Goal: Information Seeking & Learning: Stay updated

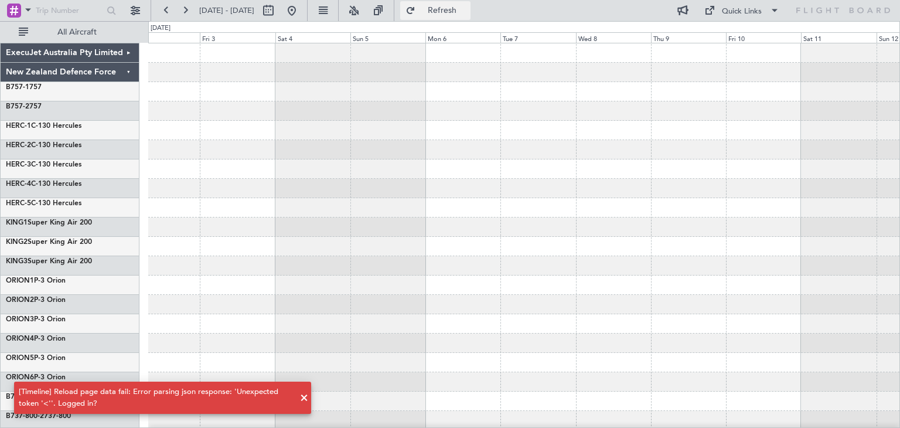
click at [460, 12] on span "Refresh" at bounding box center [442, 10] width 49 height 8
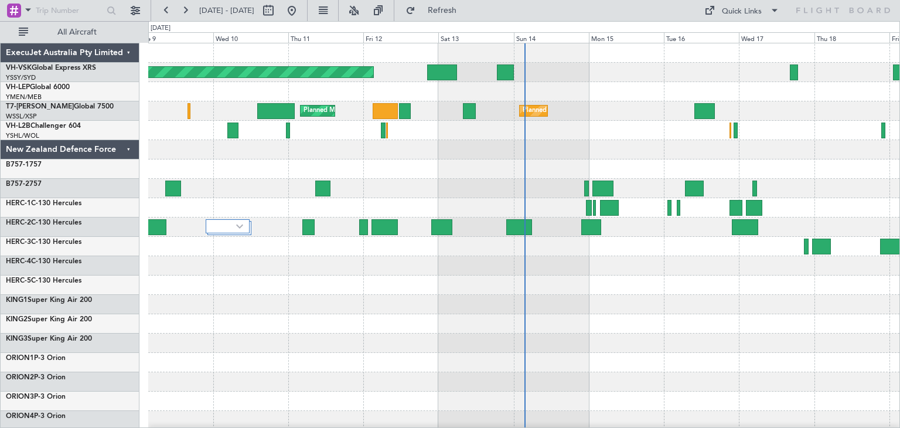
click at [130, 52] on div "ExecuJet Australia Pty Limited" at bounding box center [70, 52] width 139 height 19
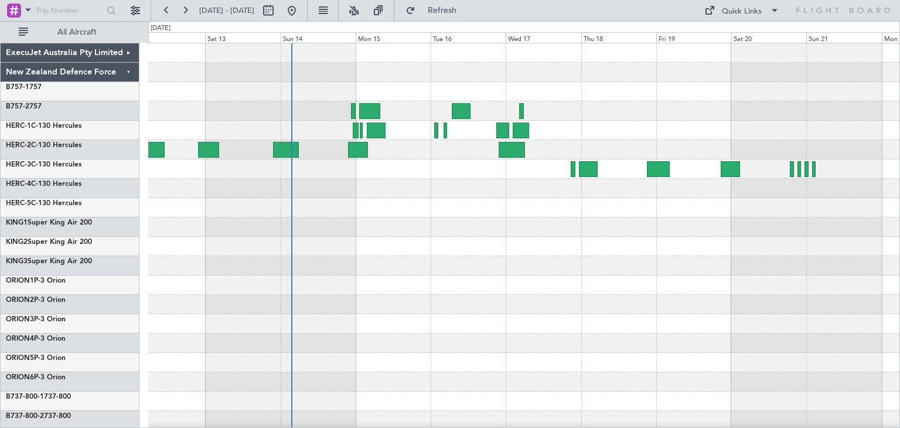
click at [352, 218] on div at bounding box center [523, 285] width 751 height 484
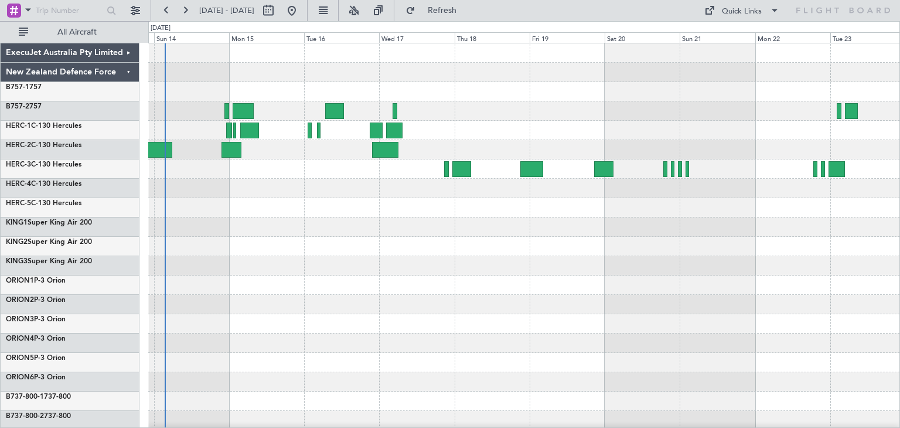
click at [392, 223] on div at bounding box center [523, 226] width 751 height 19
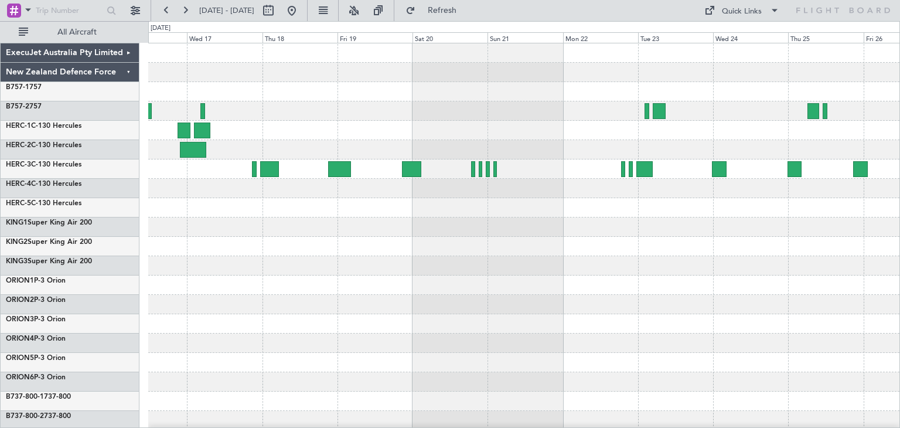
click at [233, 198] on div at bounding box center [523, 285] width 751 height 484
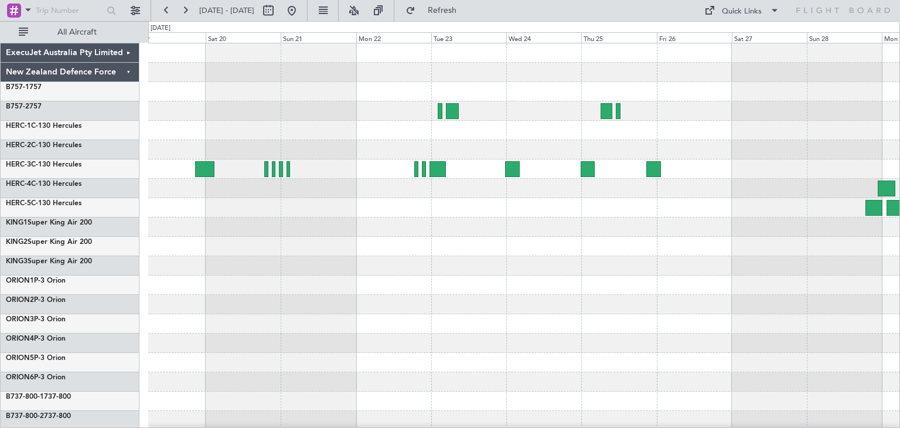
click at [435, 254] on div at bounding box center [523, 246] width 751 height 19
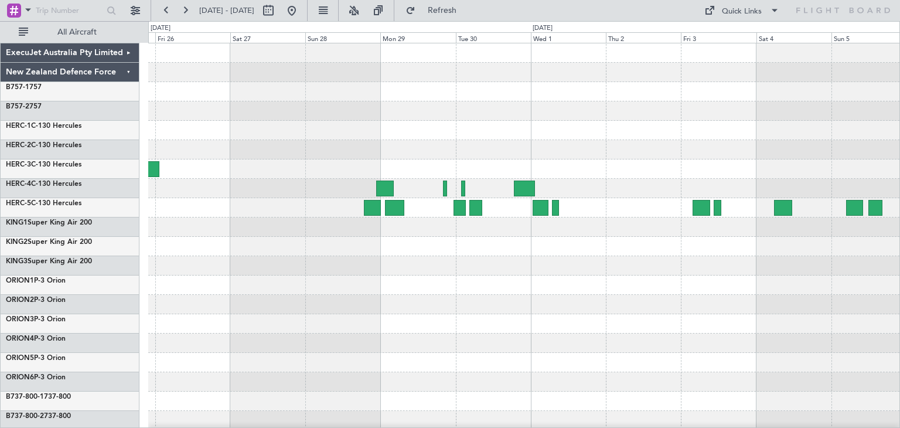
click at [159, 232] on div at bounding box center [523, 285] width 751 height 484
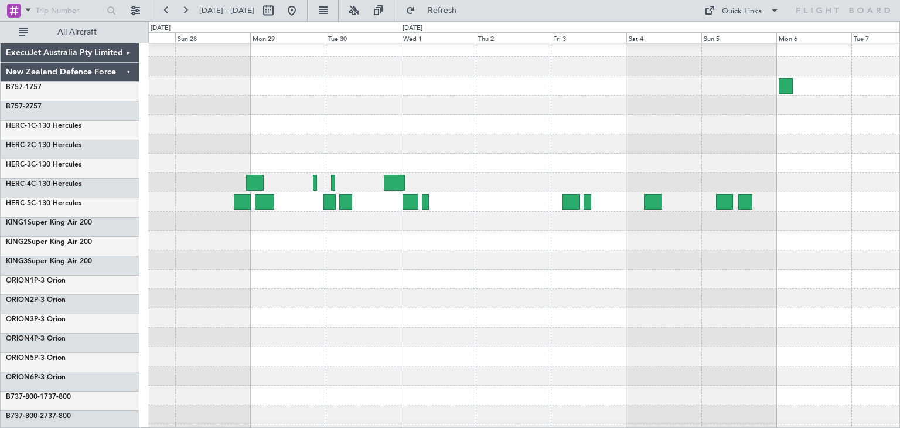
scroll to position [6, 0]
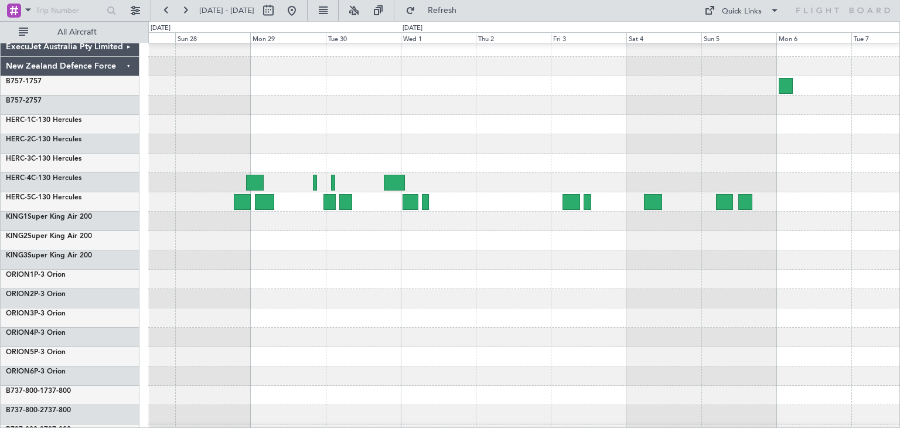
click at [567, 307] on div at bounding box center [523, 298] width 751 height 19
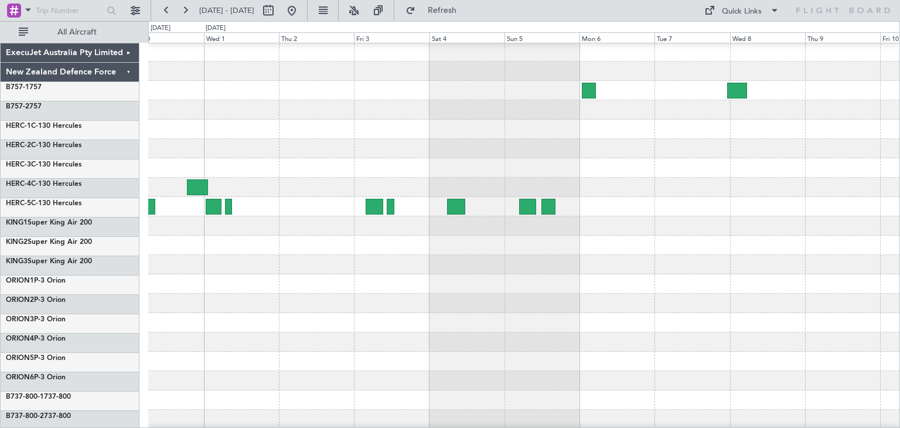
scroll to position [0, 0]
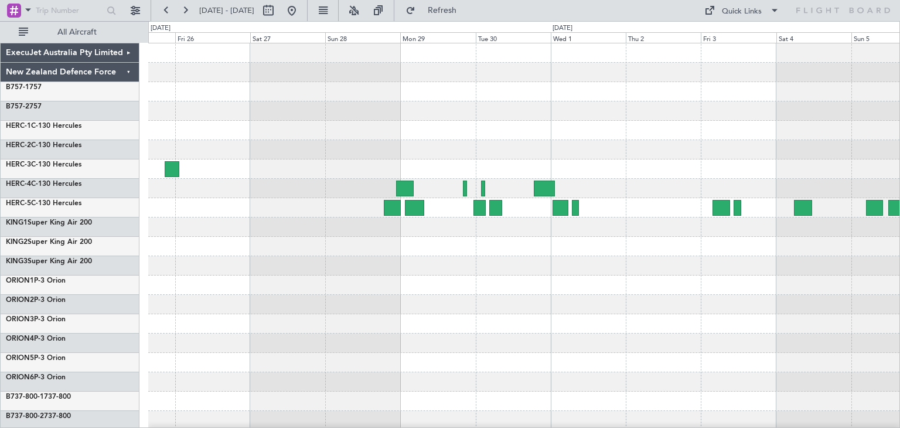
click at [630, 350] on div at bounding box center [523, 343] width 751 height 19
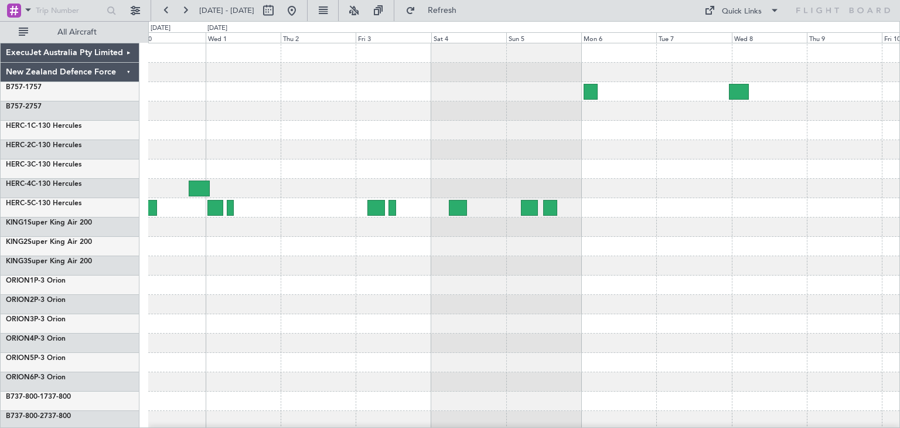
click at [368, 276] on div at bounding box center [523, 285] width 751 height 484
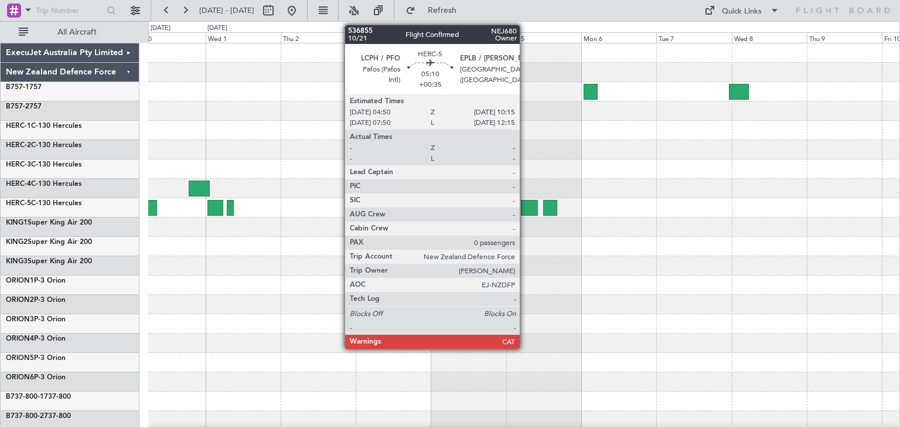
click at [525, 205] on div at bounding box center [529, 208] width 17 height 16
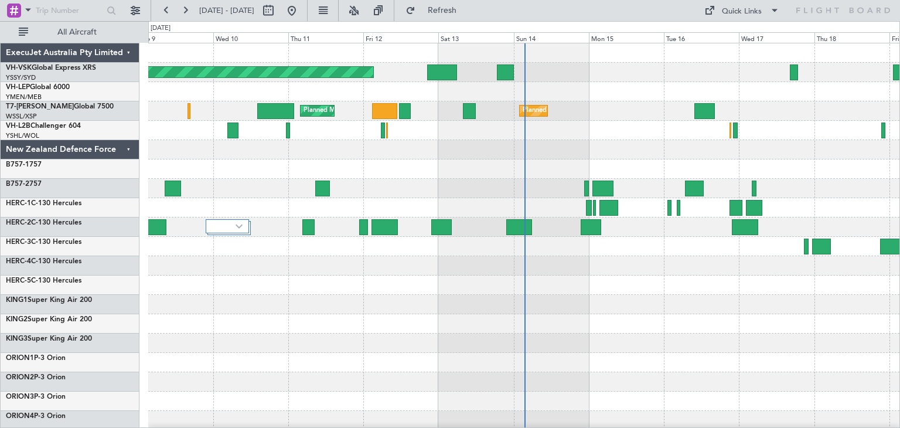
click at [128, 49] on div "ExecuJet Australia Pty Limited" at bounding box center [70, 52] width 139 height 19
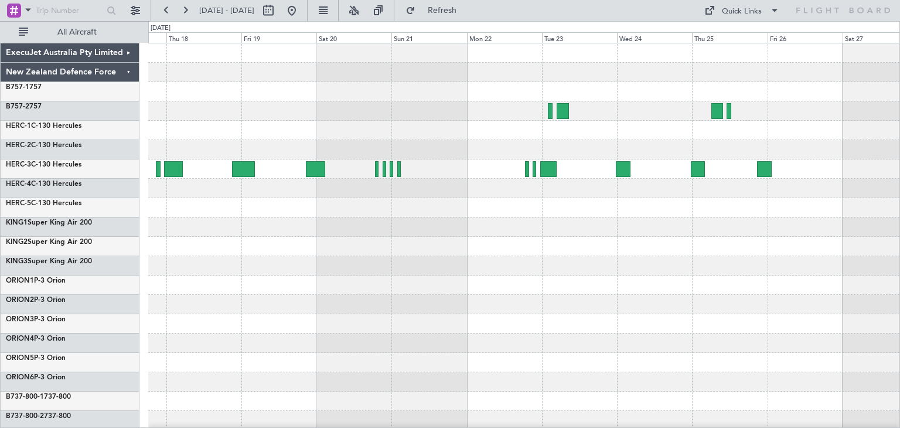
click at [0, 319] on html "09 Sep 2025 - 19 Sep 2025 Refresh Quick Links All Aircraft ExecuJet Australia P…" at bounding box center [450, 214] width 900 height 428
